Goal: Task Accomplishment & Management: Complete application form

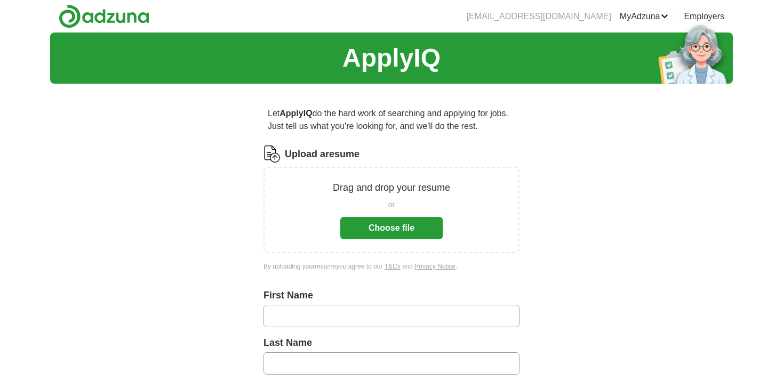
click at [385, 229] on button "Choose file" at bounding box center [391, 228] width 102 height 22
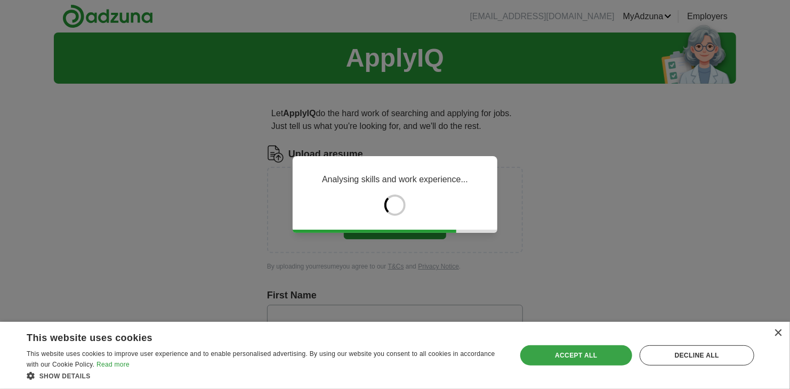
click at [581, 355] on div "Accept all" at bounding box center [576, 355] width 112 height 20
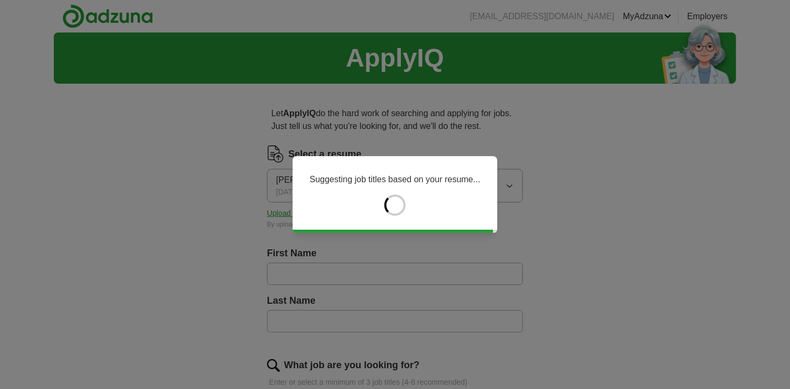
type input "*****"
type input "******"
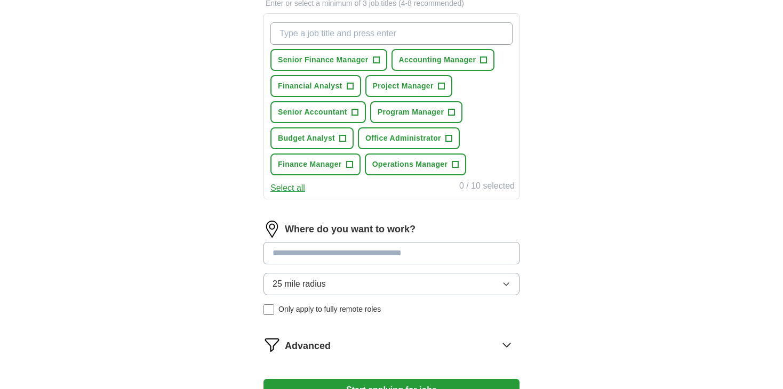
scroll to position [380, 0]
click at [434, 253] on input at bounding box center [391, 253] width 256 height 22
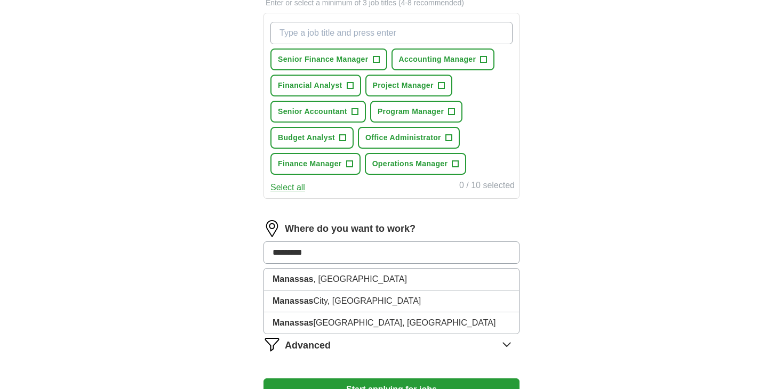
type input "**********"
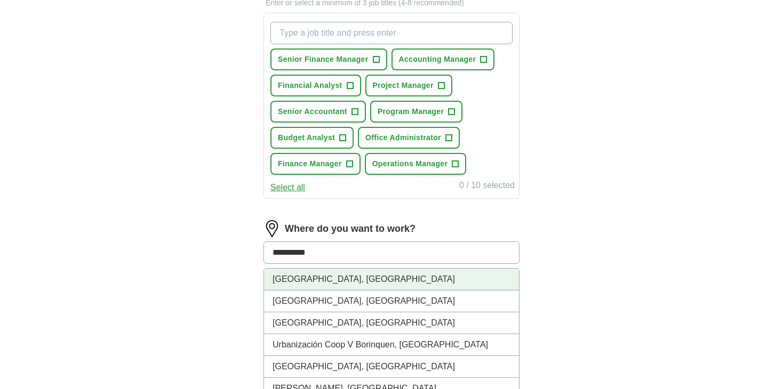
click at [339, 279] on li "[GEOGRAPHIC_DATA], [GEOGRAPHIC_DATA]" at bounding box center [391, 280] width 255 height 22
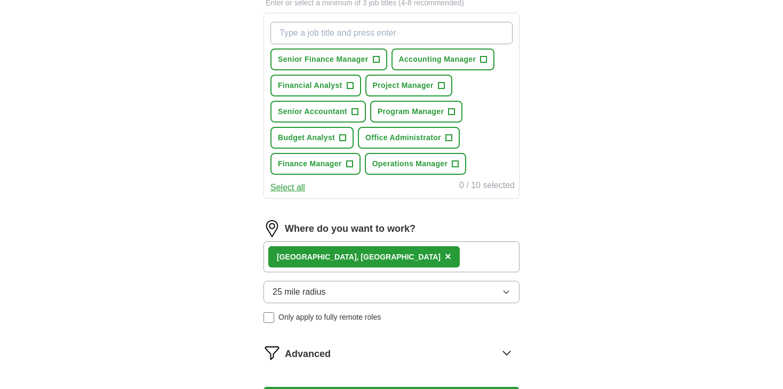
click at [540, 269] on div "Let ApplyIQ do the hard work of searching and applying for jobs. Just tell us w…" at bounding box center [391, 76] width 341 height 726
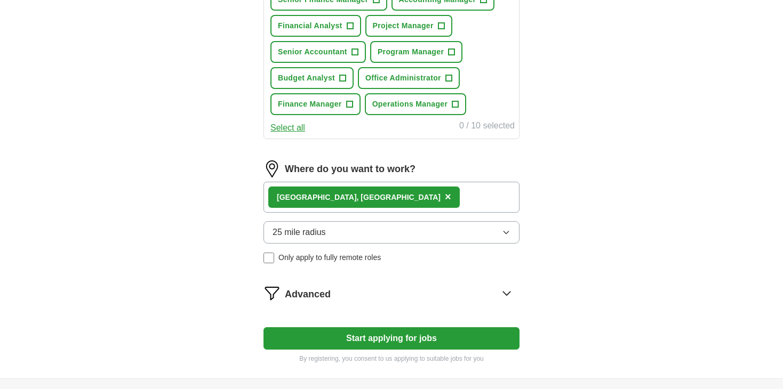
scroll to position [440, 0]
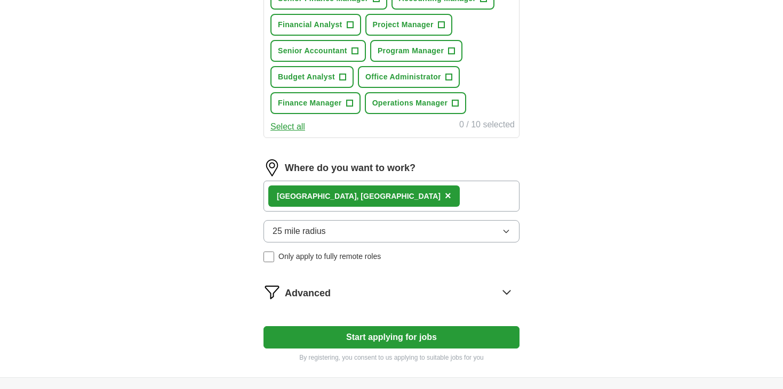
click at [388, 337] on button "Start applying for jobs" at bounding box center [391, 337] width 256 height 22
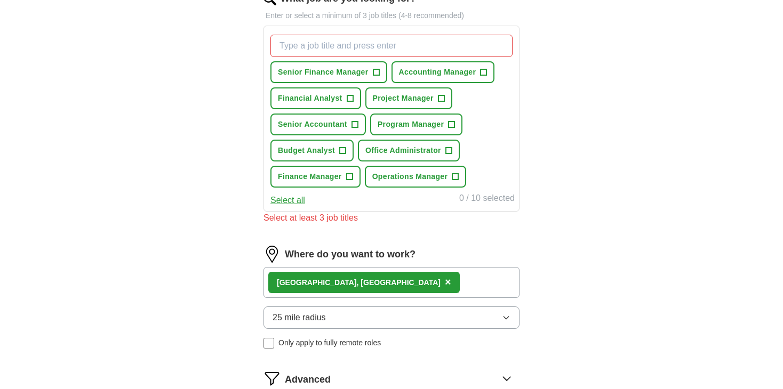
scroll to position [367, 0]
click at [480, 68] on span "+" at bounding box center [483, 72] width 6 height 9
click at [353, 120] on span "+" at bounding box center [354, 124] width 6 height 9
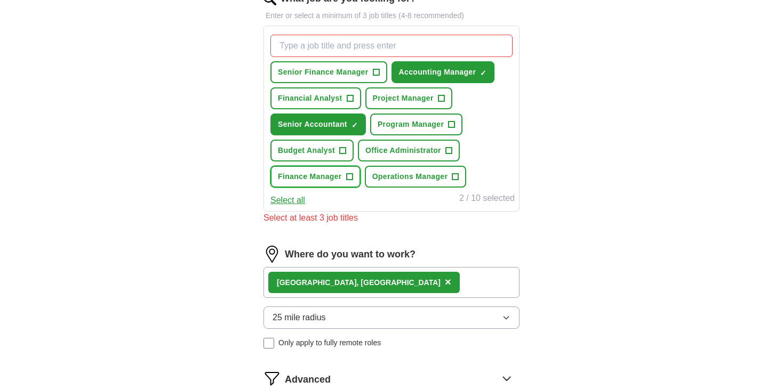
click at [350, 174] on span "+" at bounding box center [349, 177] width 6 height 9
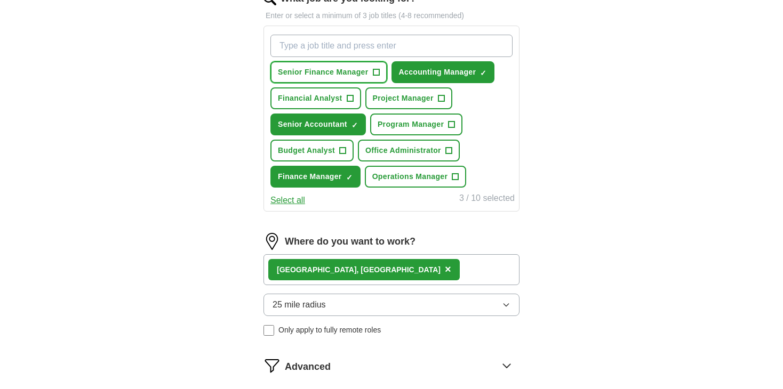
click at [375, 73] on span "+" at bounding box center [376, 72] width 6 height 9
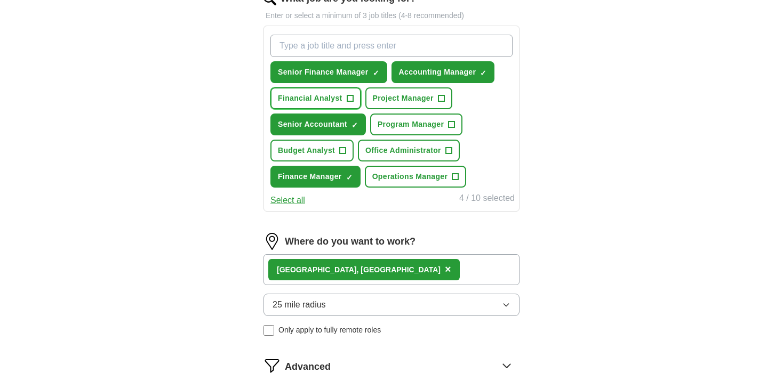
click at [344, 99] on button "Financial Analyst +" at bounding box center [315, 98] width 91 height 22
click at [341, 147] on span "+" at bounding box center [343, 151] width 6 height 9
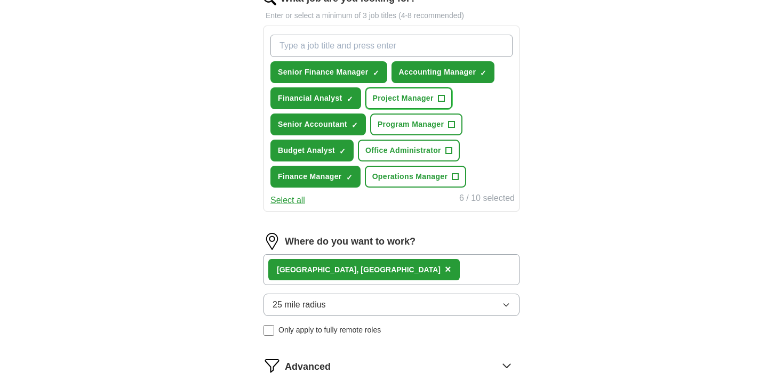
click at [439, 97] on span "+" at bounding box center [441, 98] width 6 height 9
click at [449, 122] on span "+" at bounding box center [451, 124] width 6 height 9
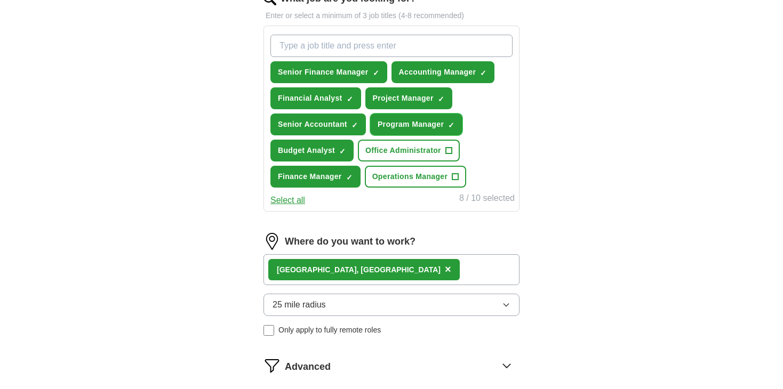
click at [0, 0] on span "×" at bounding box center [0, 0] width 0 height 0
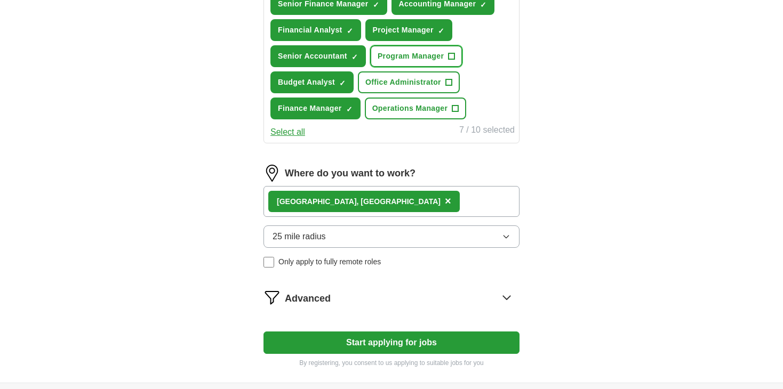
scroll to position [436, 0]
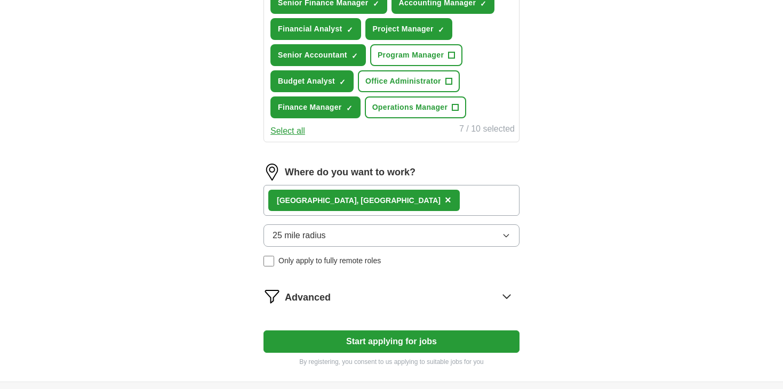
click at [425, 345] on button "Start applying for jobs" at bounding box center [391, 342] width 256 height 22
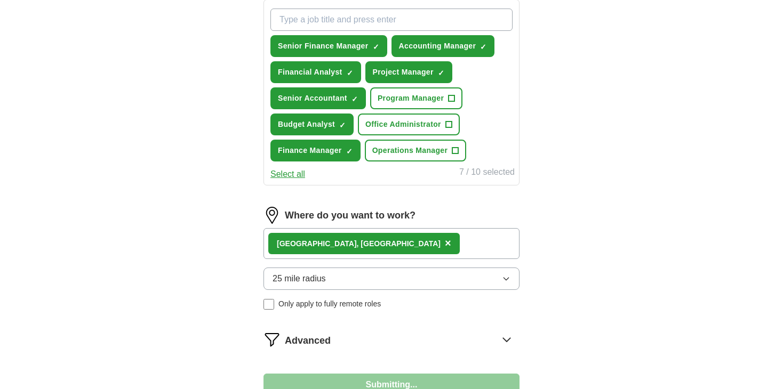
select select "**"
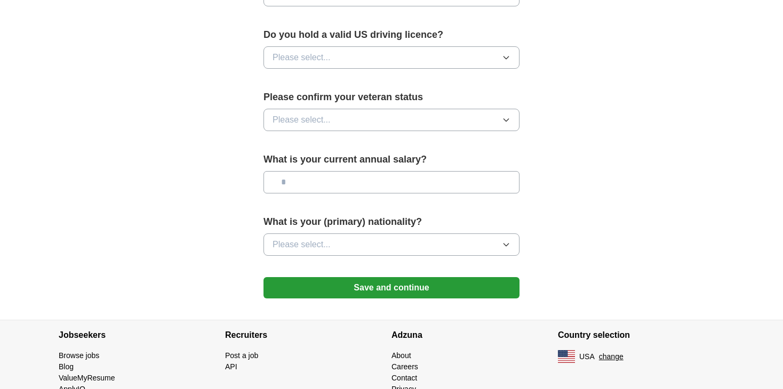
scroll to position [704, 0]
